Goal: Find specific page/section: Find specific page/section

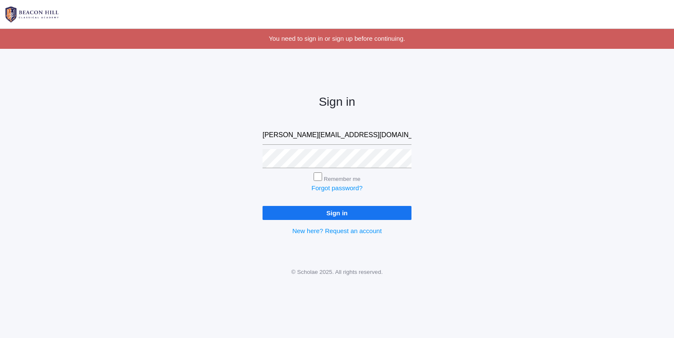
type input "rebecca@beaconhillclassical.org"
click at [337, 213] on input "Sign in" at bounding box center [336, 213] width 149 height 14
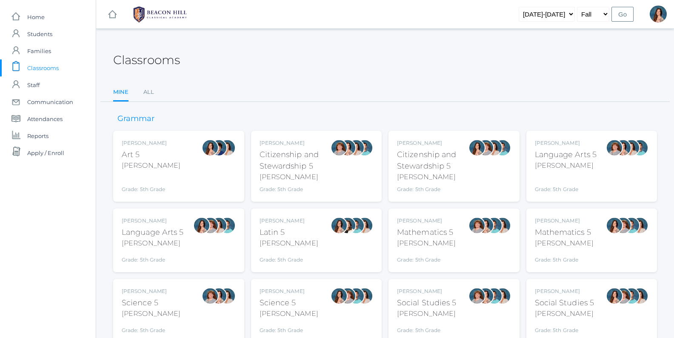
click at [139, 247] on div "[PERSON_NAME]" at bounding box center [153, 244] width 62 height 10
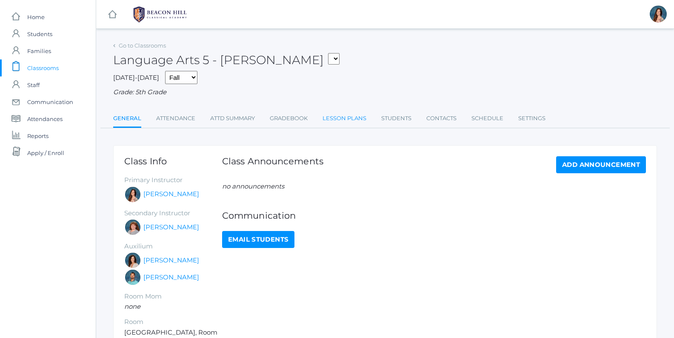
click at [327, 117] on link "Lesson Plans" at bounding box center [344, 118] width 44 height 17
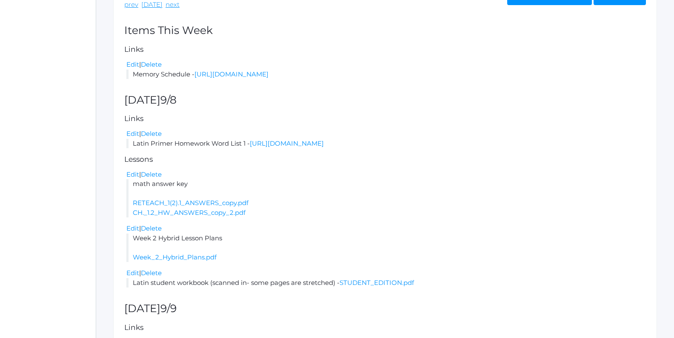
scroll to position [98, 0]
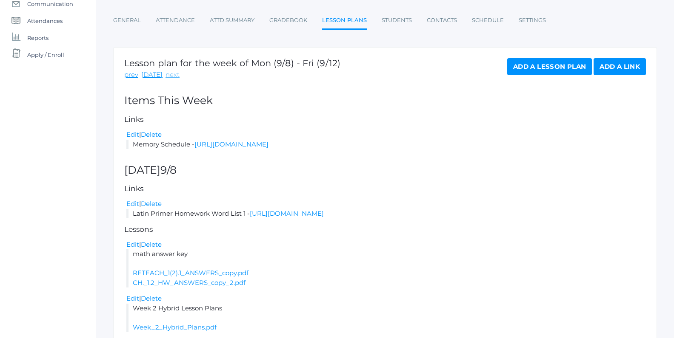
click at [171, 75] on link "next" at bounding box center [172, 75] width 14 height 10
